Goal: Communication & Community: Answer question/provide support

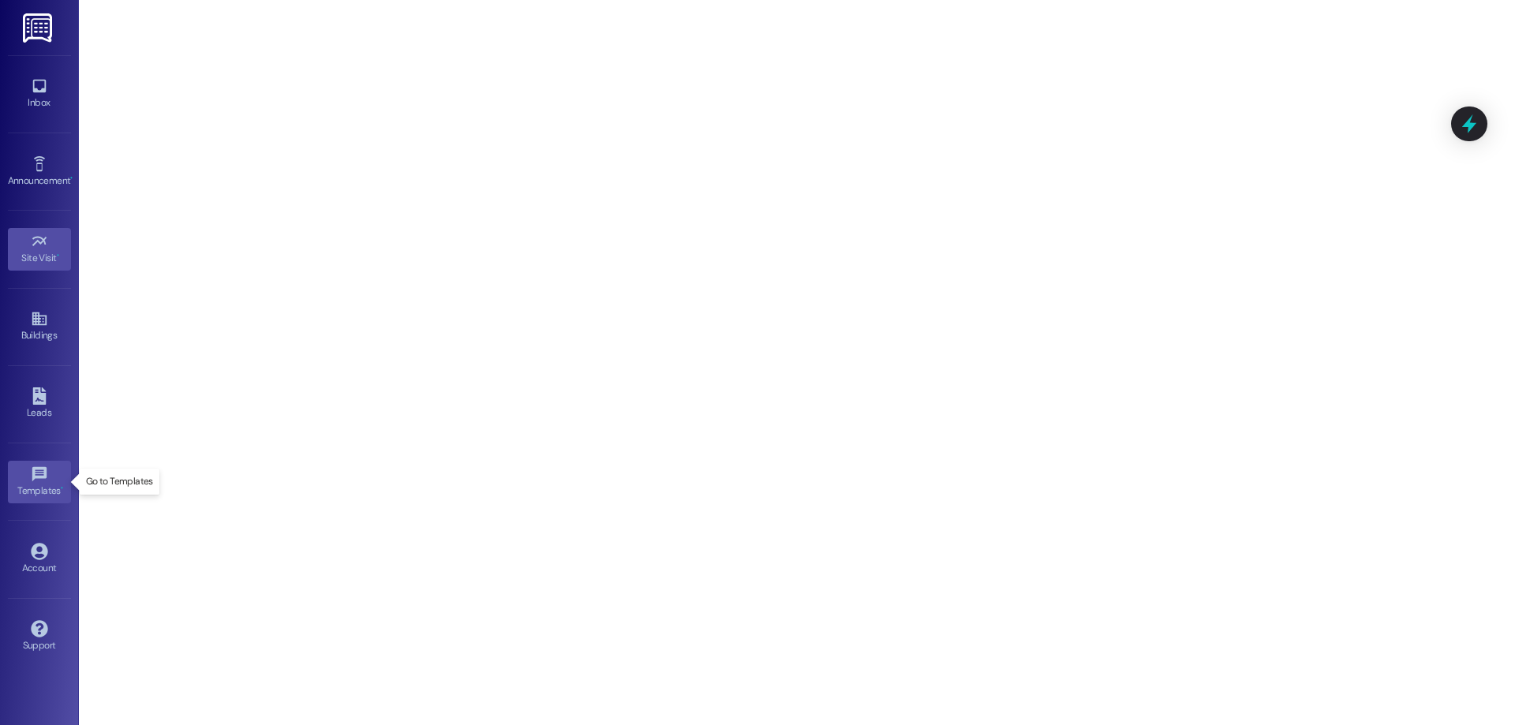
click at [39, 488] on div "Templates •" at bounding box center [39, 491] width 79 height 16
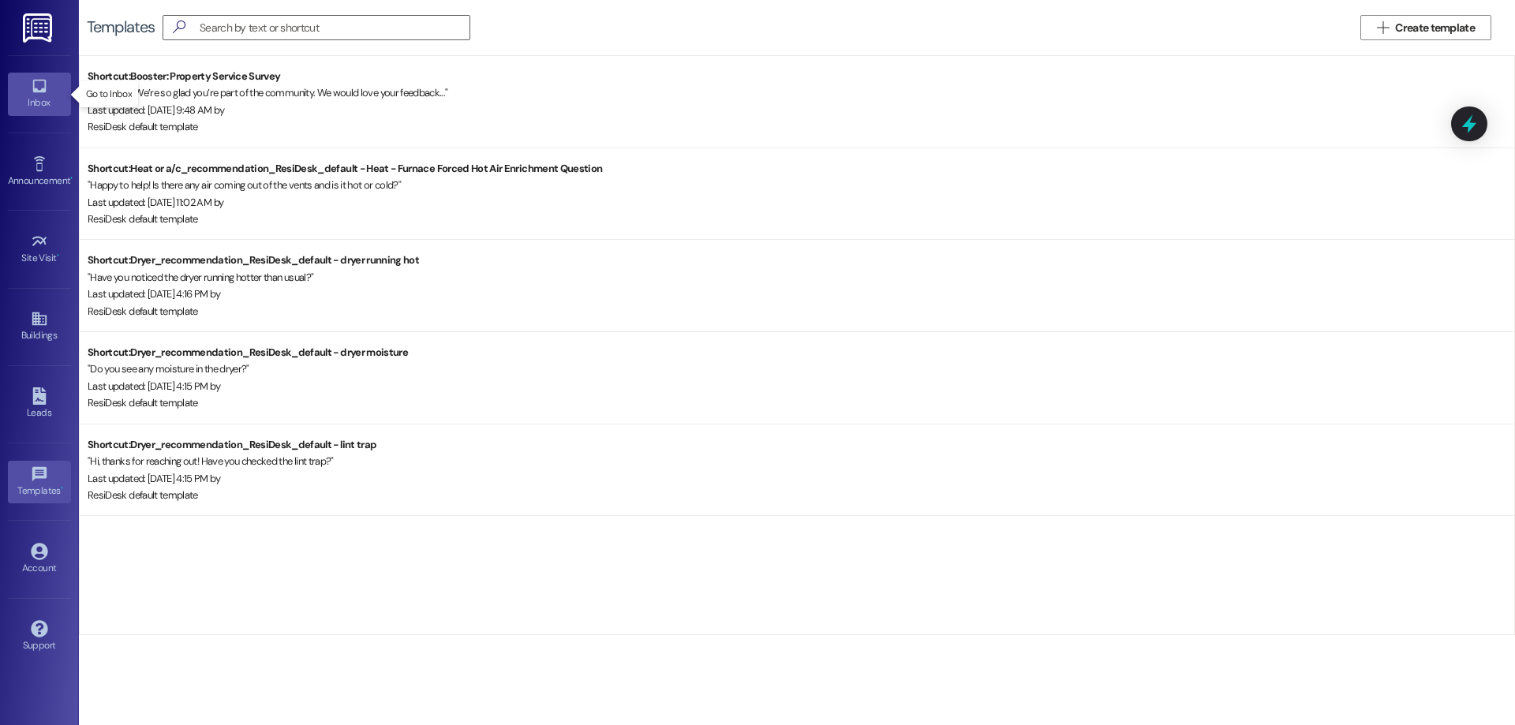
click at [28, 82] on link "Inbox" at bounding box center [39, 94] width 63 height 43
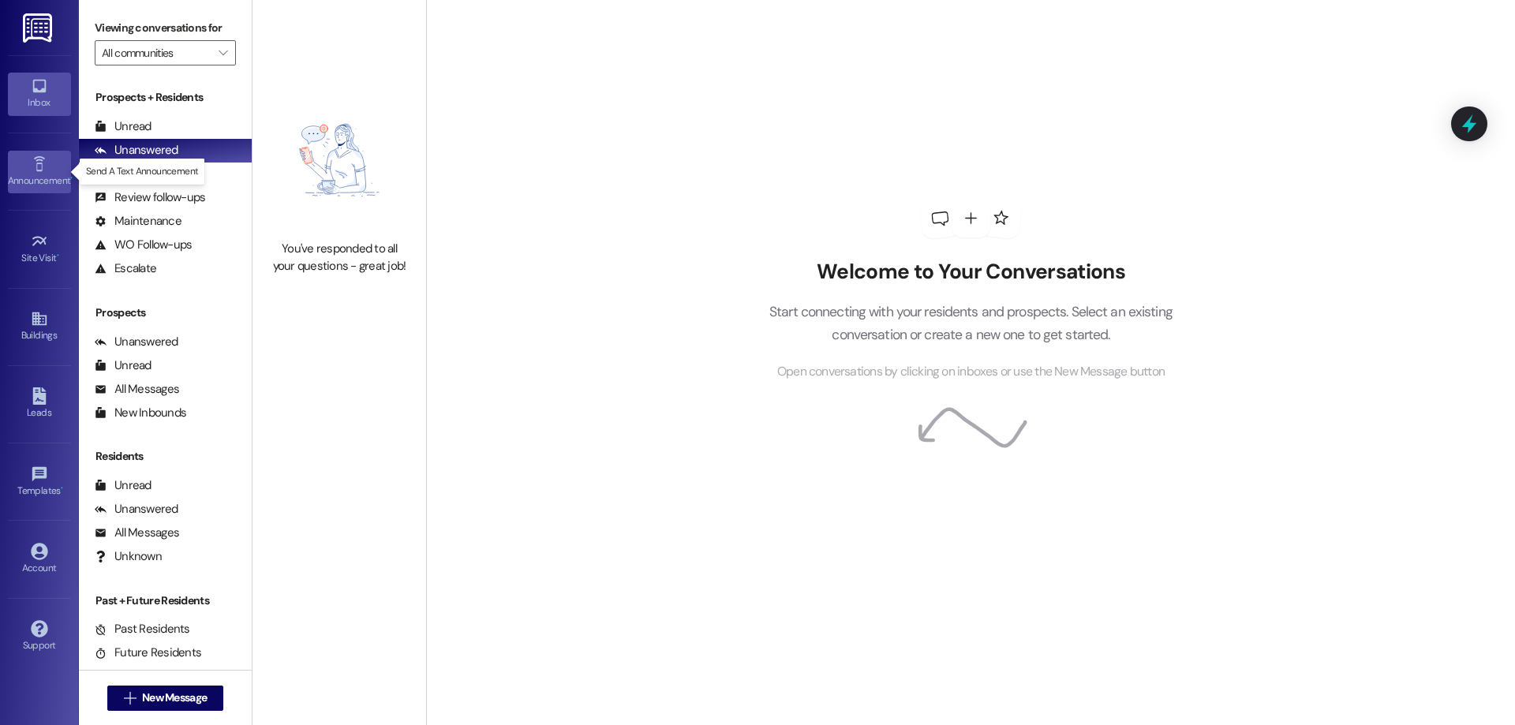
click at [41, 174] on div "Announcement •" at bounding box center [39, 181] width 79 height 16
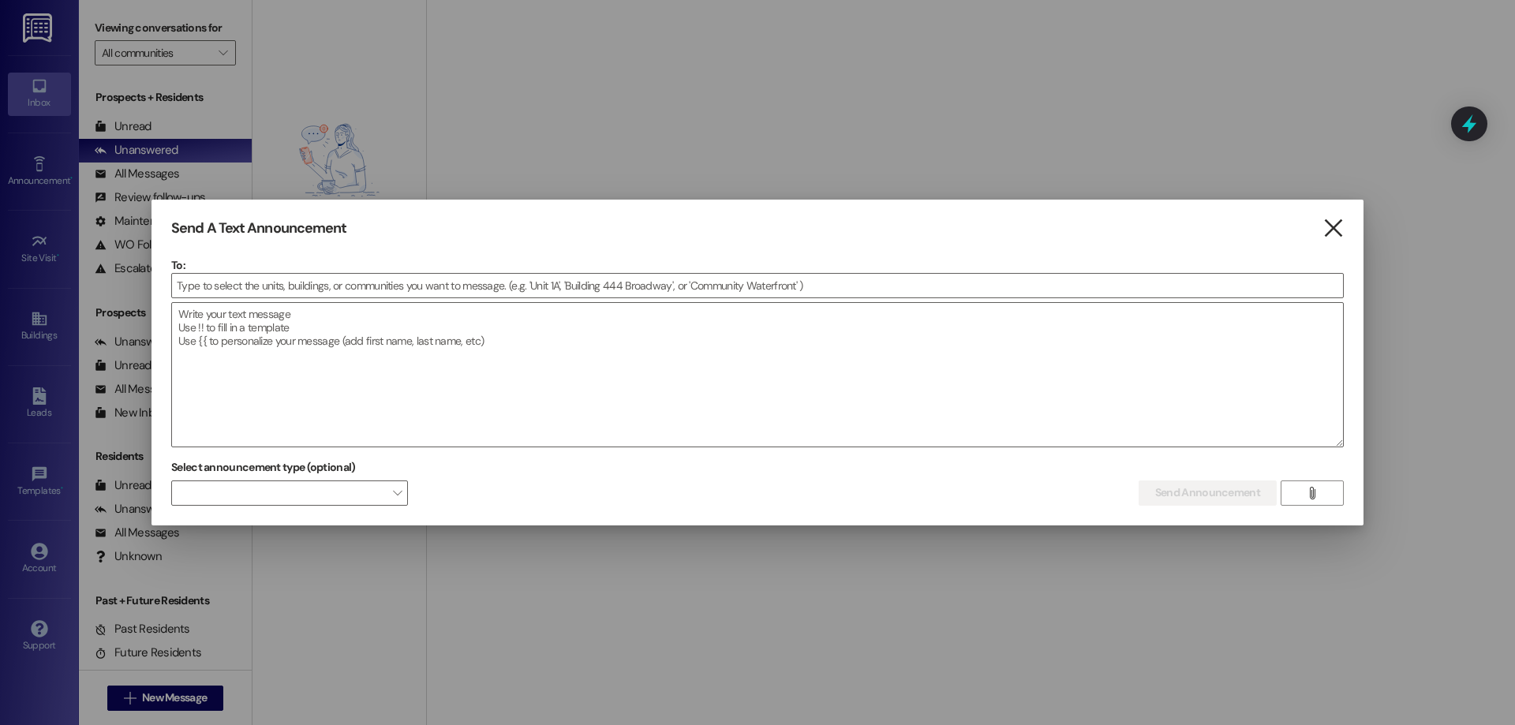
click at [1329, 225] on icon "" at bounding box center [1333, 228] width 21 height 17
